Goal: Information Seeking & Learning: Learn about a topic

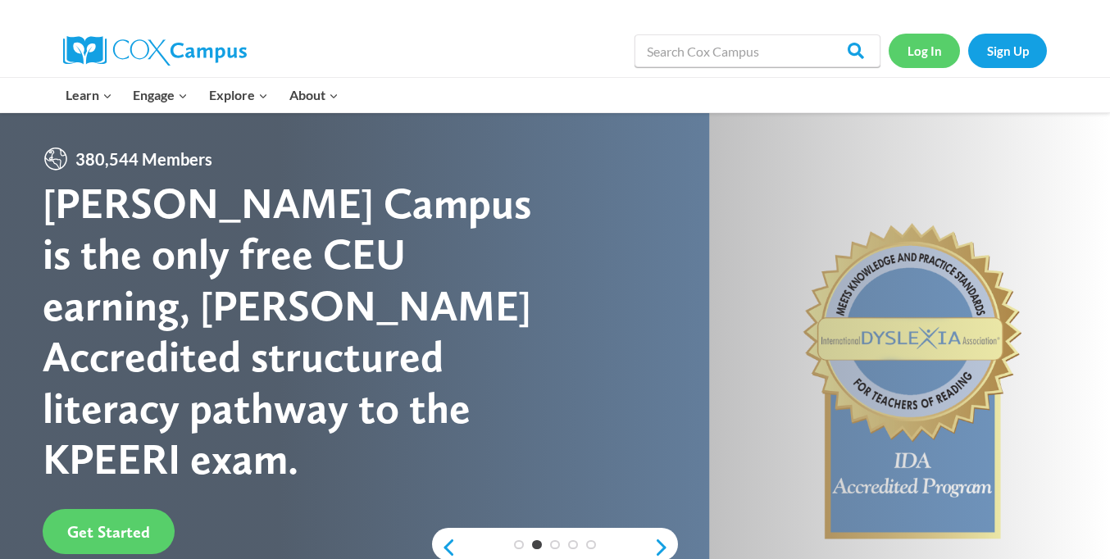
click at [931, 50] on link "Log In" at bounding box center [924, 51] width 71 height 34
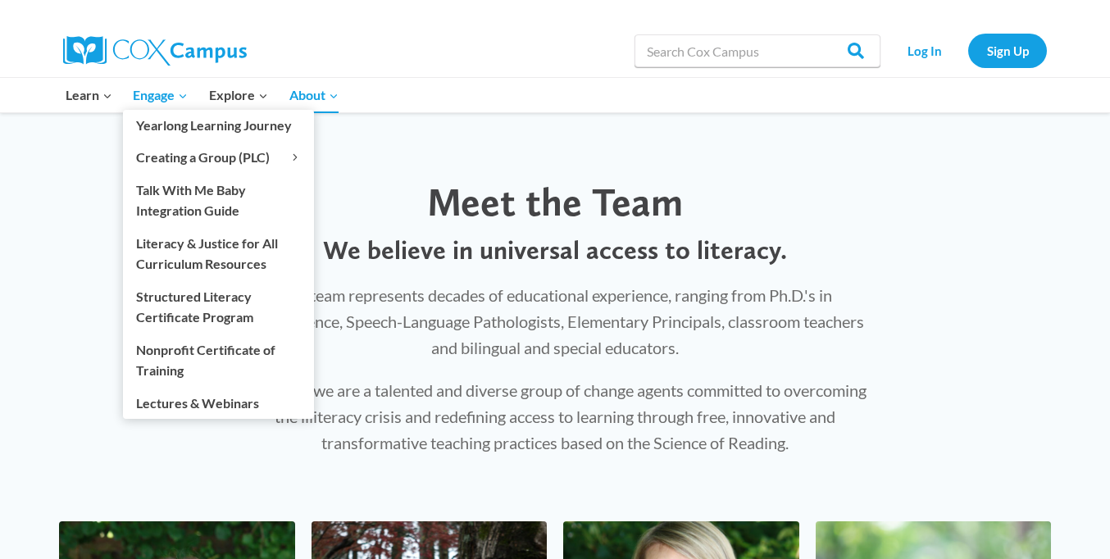
click at [189, 96] on icon "Expand" at bounding box center [182, 95] width 11 height 11
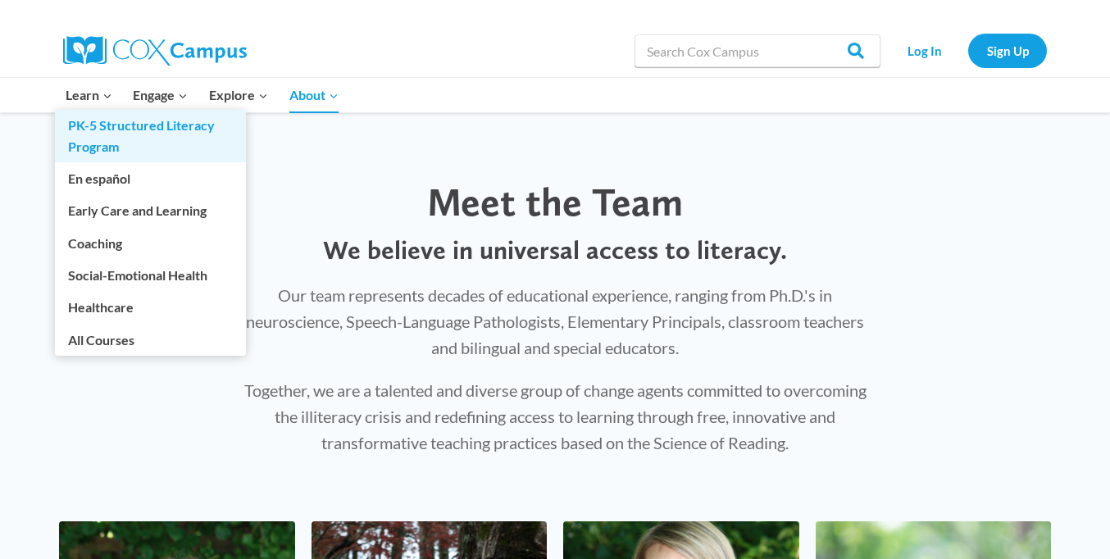
click at [110, 135] on link "PK-5 Structured Literacy Program" at bounding box center [150, 136] width 191 height 52
